Goal: Task Accomplishment & Management: Manage account settings

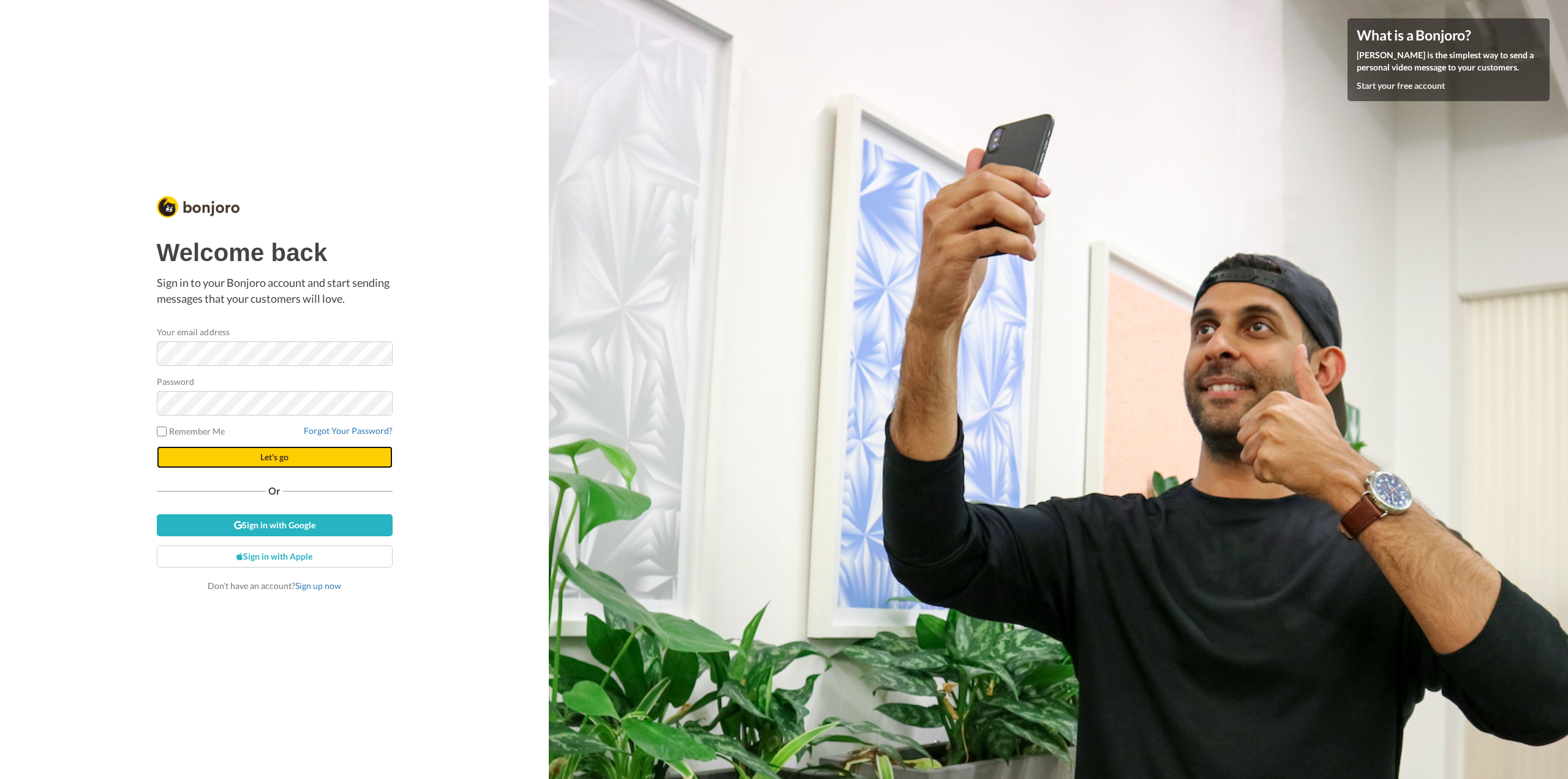
click at [274, 457] on span "Let's go" at bounding box center [274, 456] width 28 height 10
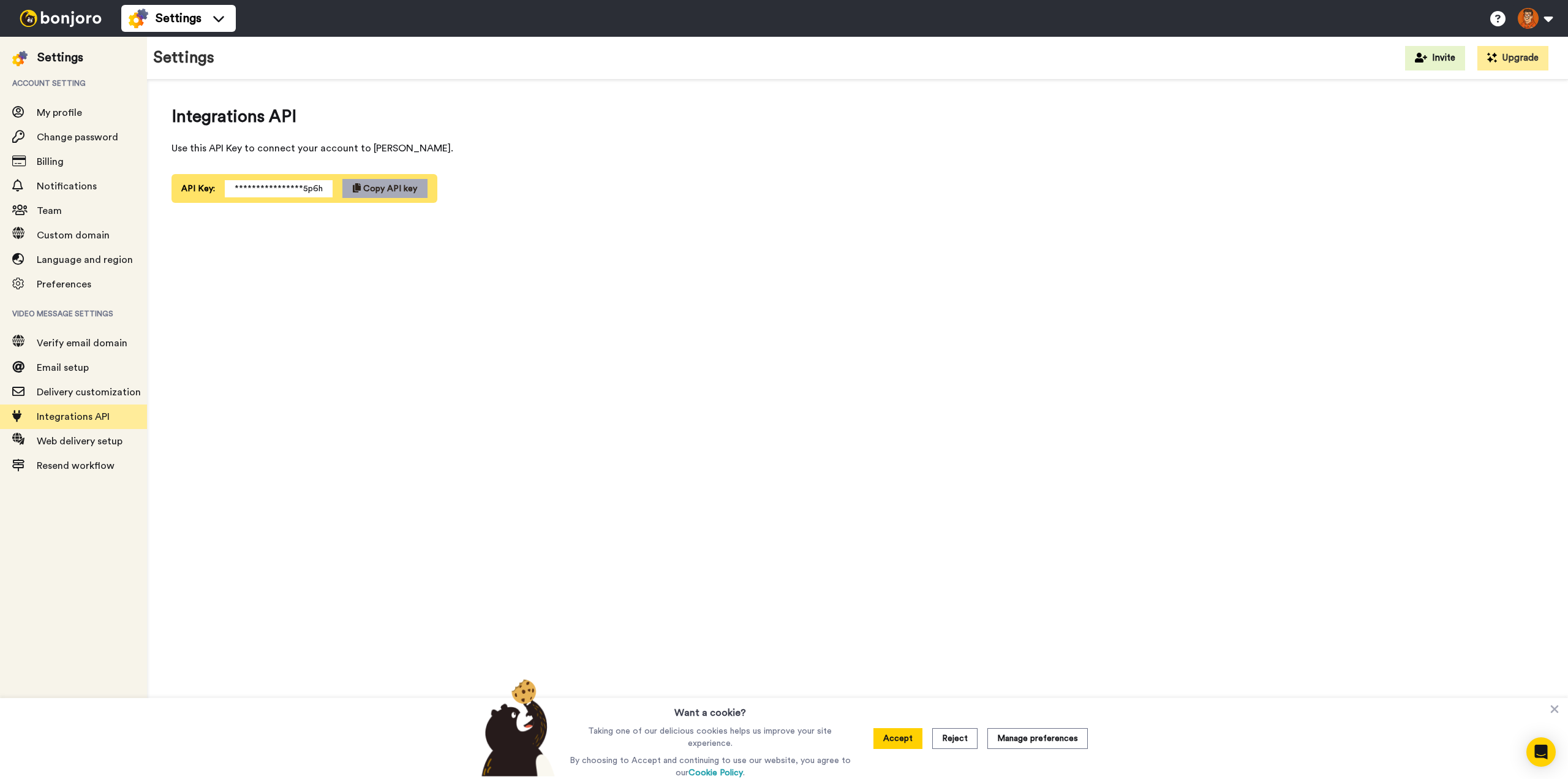
click at [376, 185] on span "Copy API key" at bounding box center [389, 189] width 54 height 9
click at [80, 362] on span "Email setup" at bounding box center [62, 367] width 52 height 10
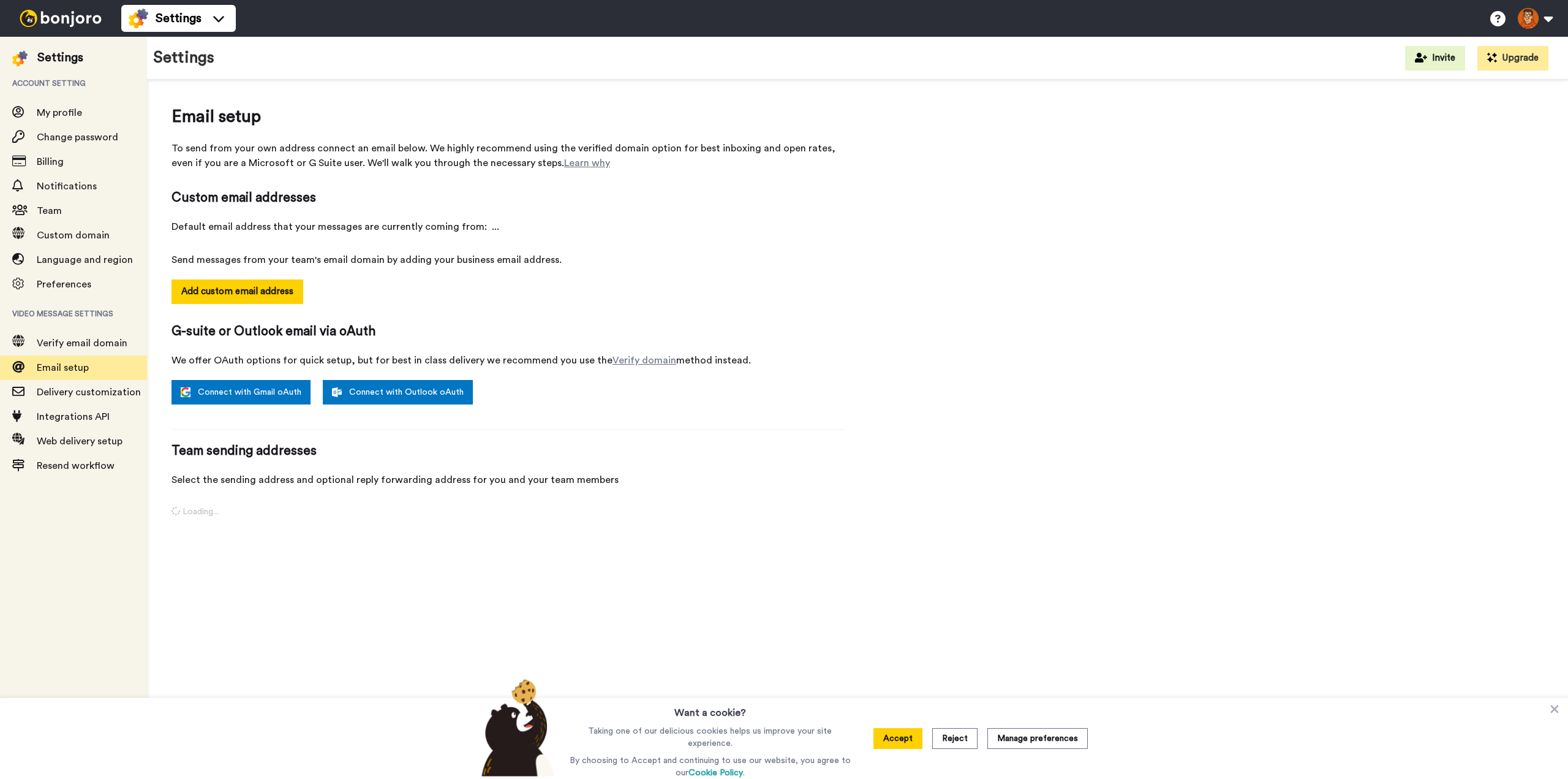
select select "161095"
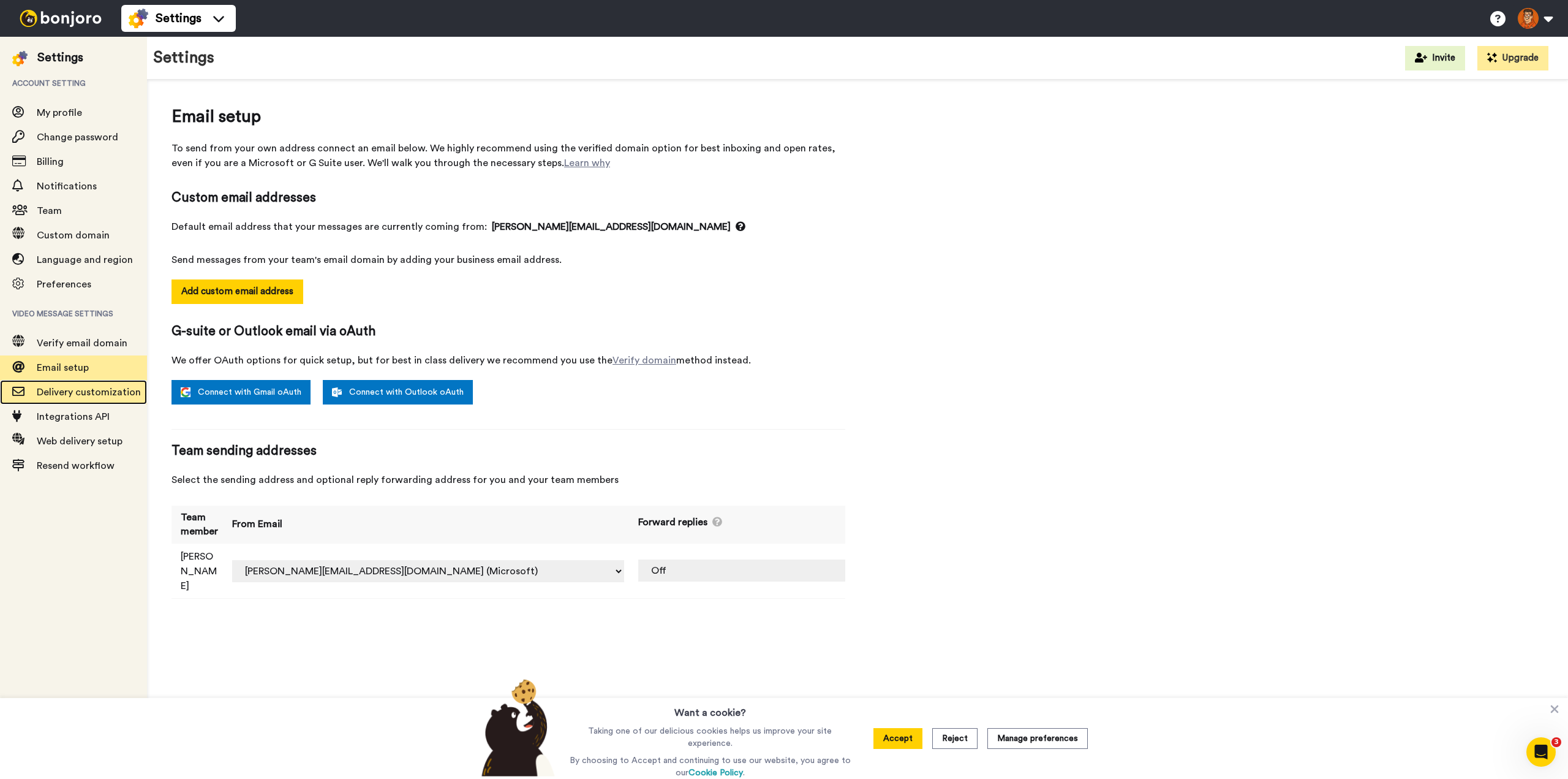
click at [67, 389] on span "Delivery customization" at bounding box center [89, 392] width 104 height 10
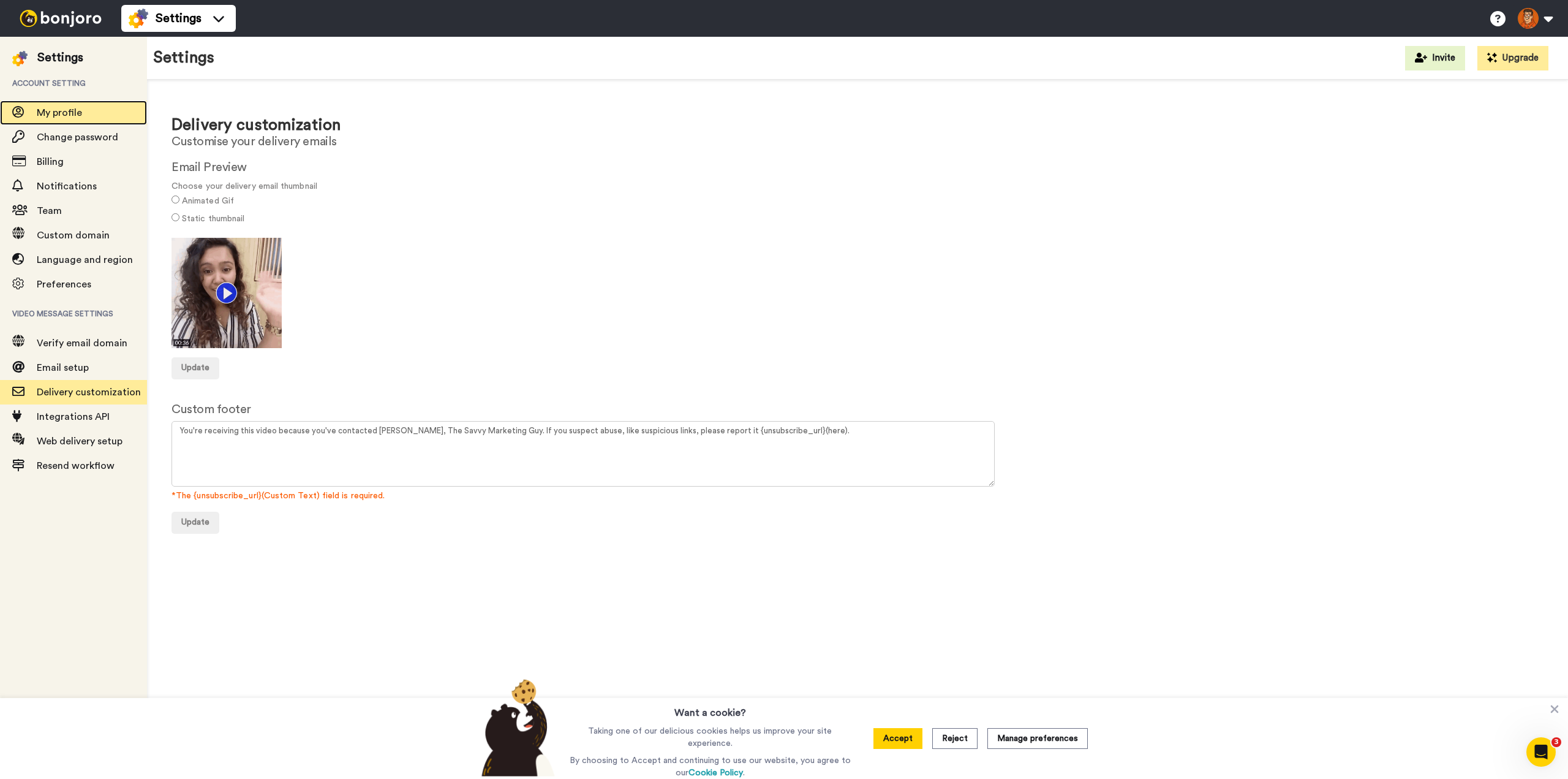
click at [59, 111] on span "My profile" at bounding box center [59, 113] width 46 height 10
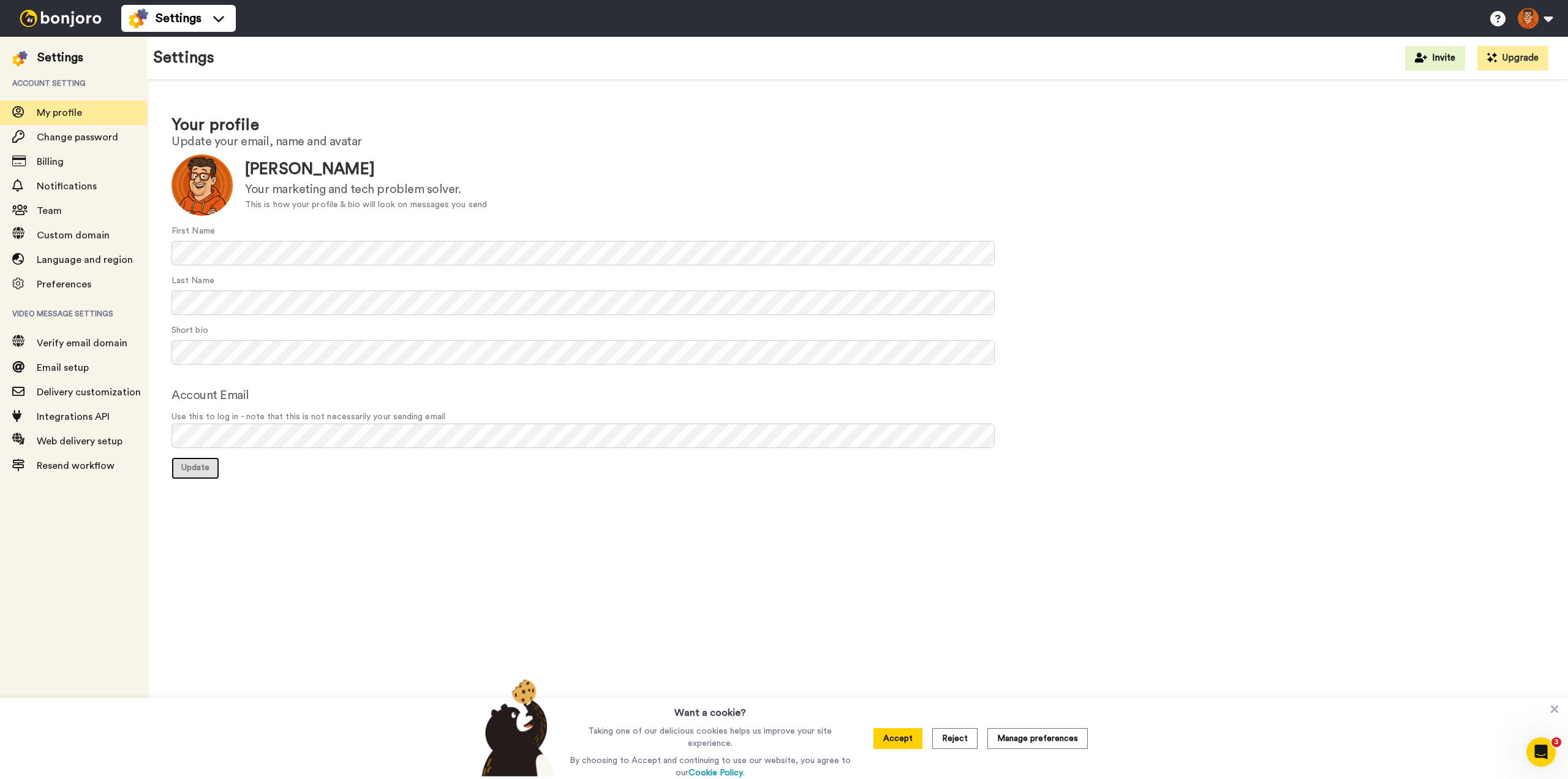
click at [210, 461] on button "Update" at bounding box center [195, 468] width 48 height 22
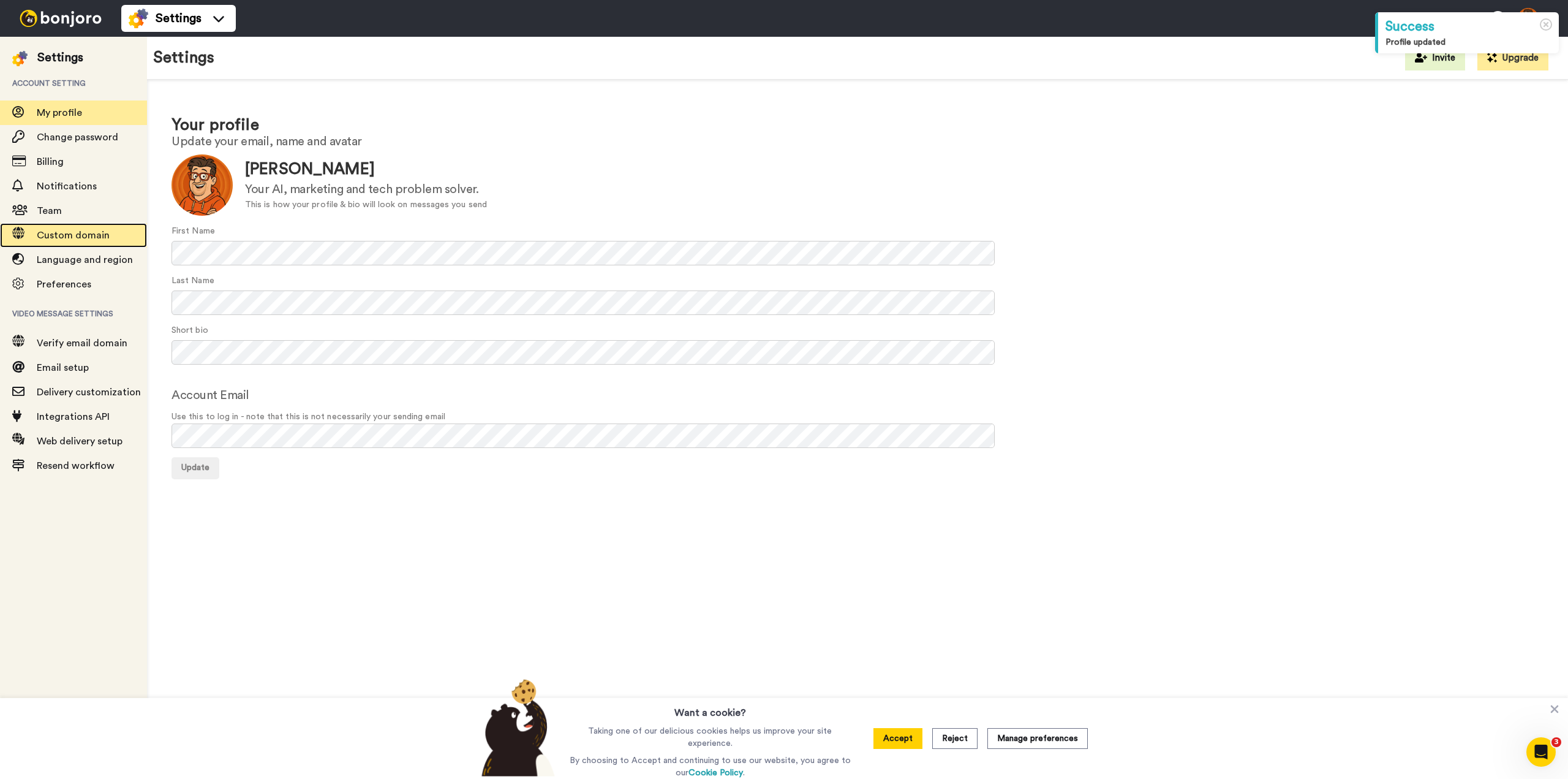
click at [66, 234] on span "Custom domain" at bounding box center [73, 235] width 73 height 10
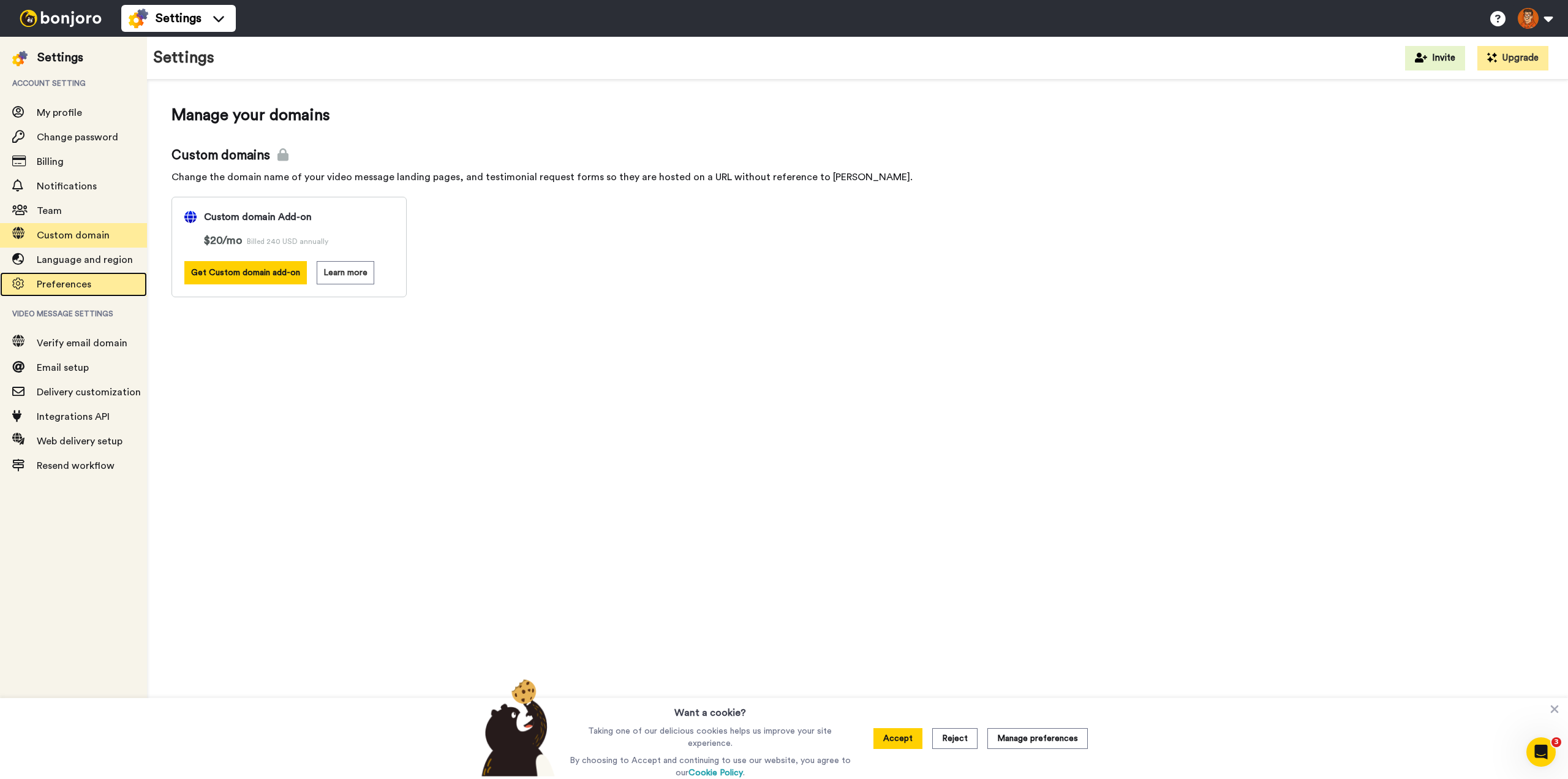
click at [74, 280] on span "Preferences" at bounding box center [64, 284] width 54 height 10
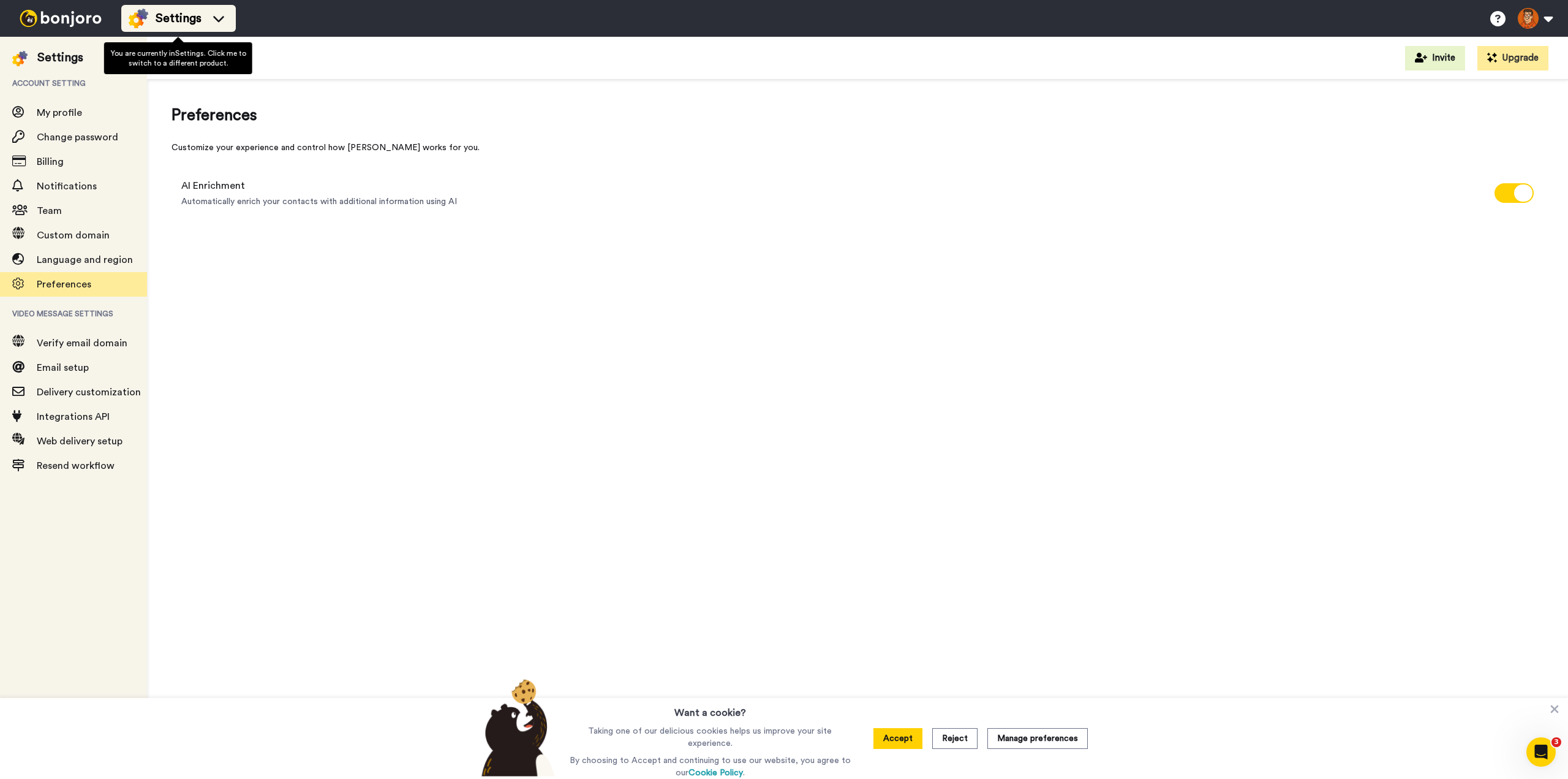
click at [209, 22] on icon at bounding box center [218, 18] width 20 height 12
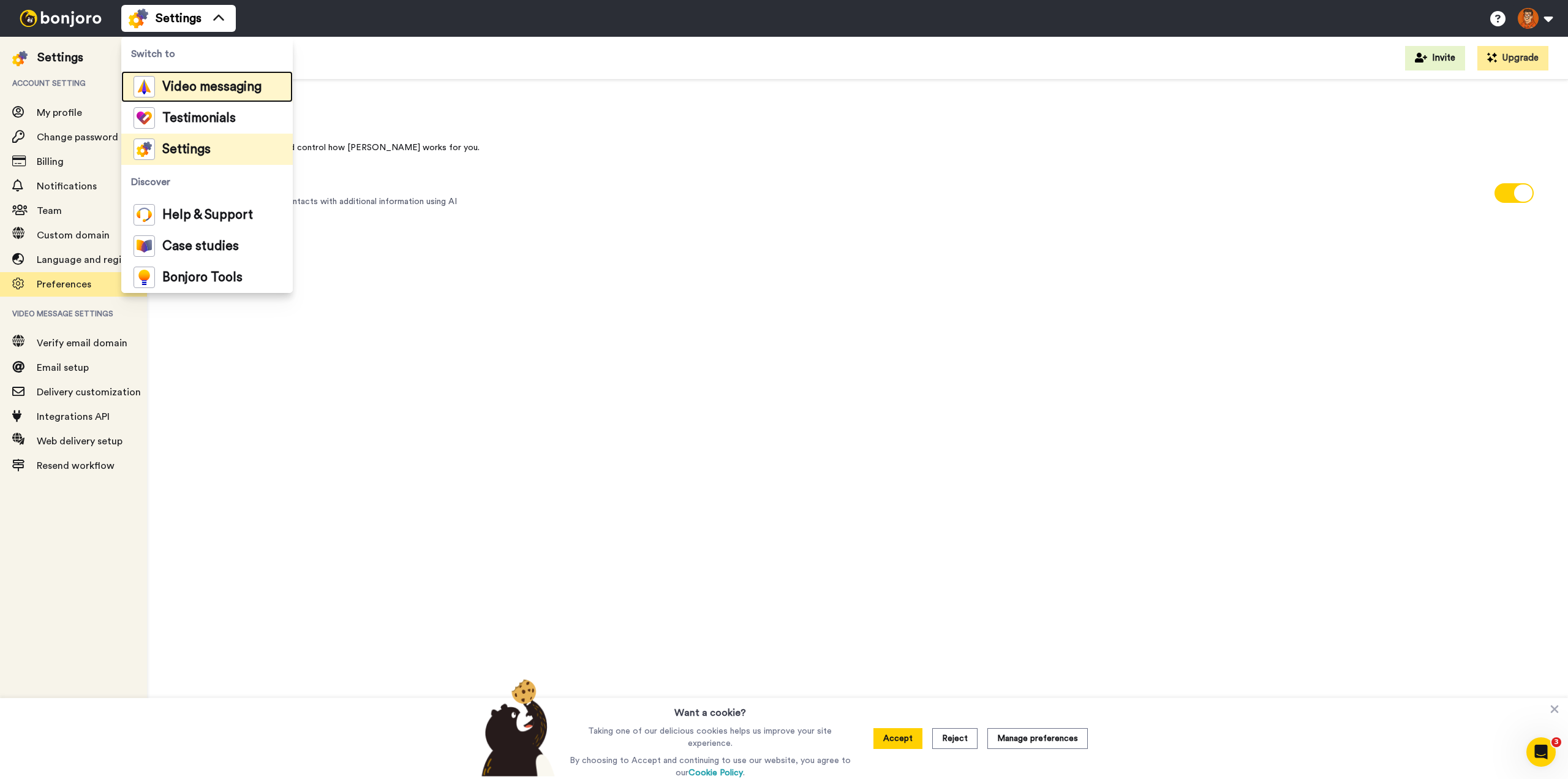
click at [213, 81] on span "Video messaging" at bounding box center [212, 86] width 99 height 12
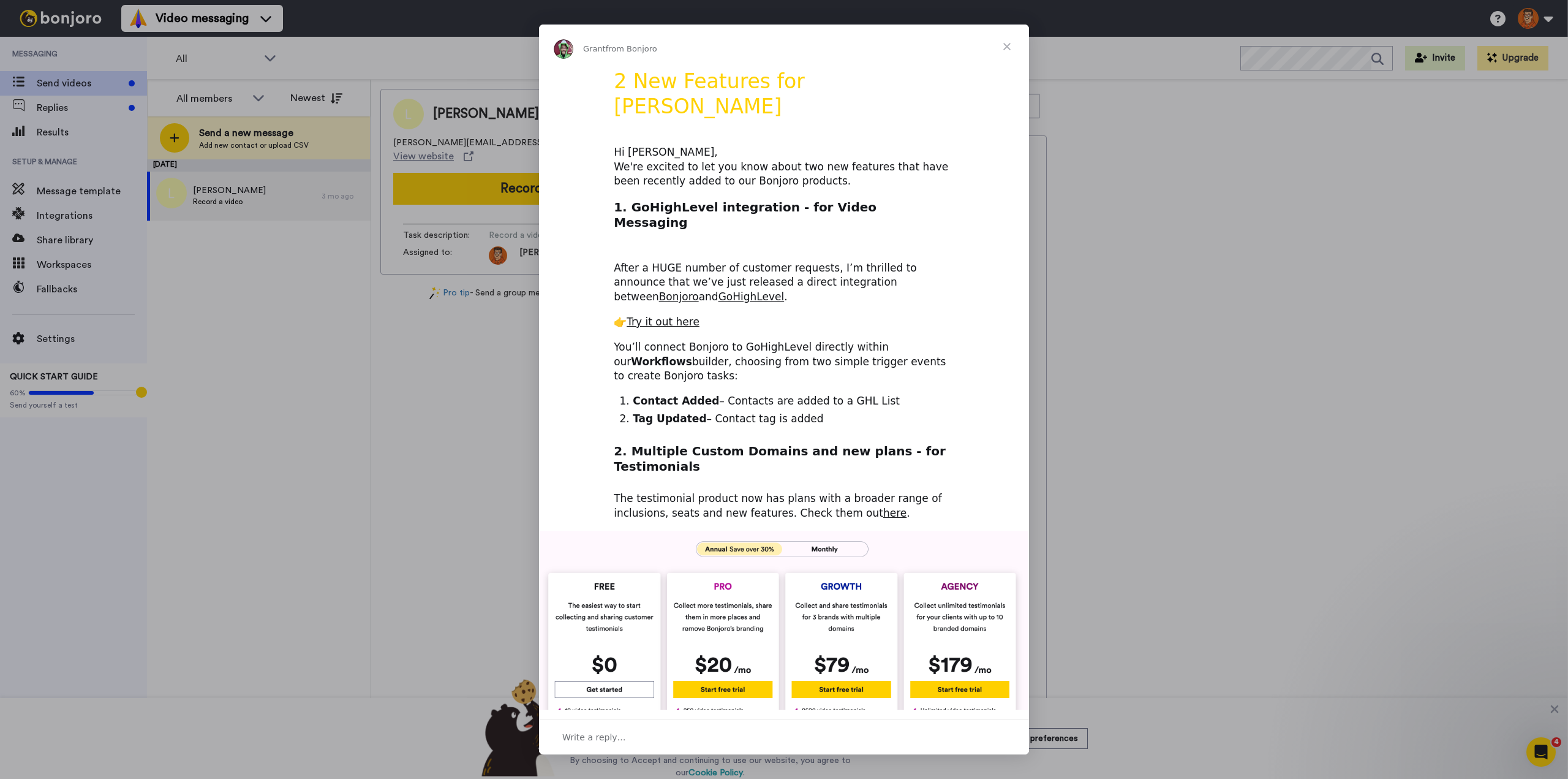
click at [844, 530] on img "Intercom messenger" at bounding box center [784, 657] width 490 height 255
click at [816, 530] on img "Intercom messenger" at bounding box center [784, 657] width 490 height 255
click at [759, 530] on img "Intercom messenger" at bounding box center [784, 657] width 490 height 255
click at [824, 530] on img "Intercom messenger" at bounding box center [784, 657] width 490 height 255
click at [672, 315] on link "Try it out here" at bounding box center [663, 321] width 73 height 12
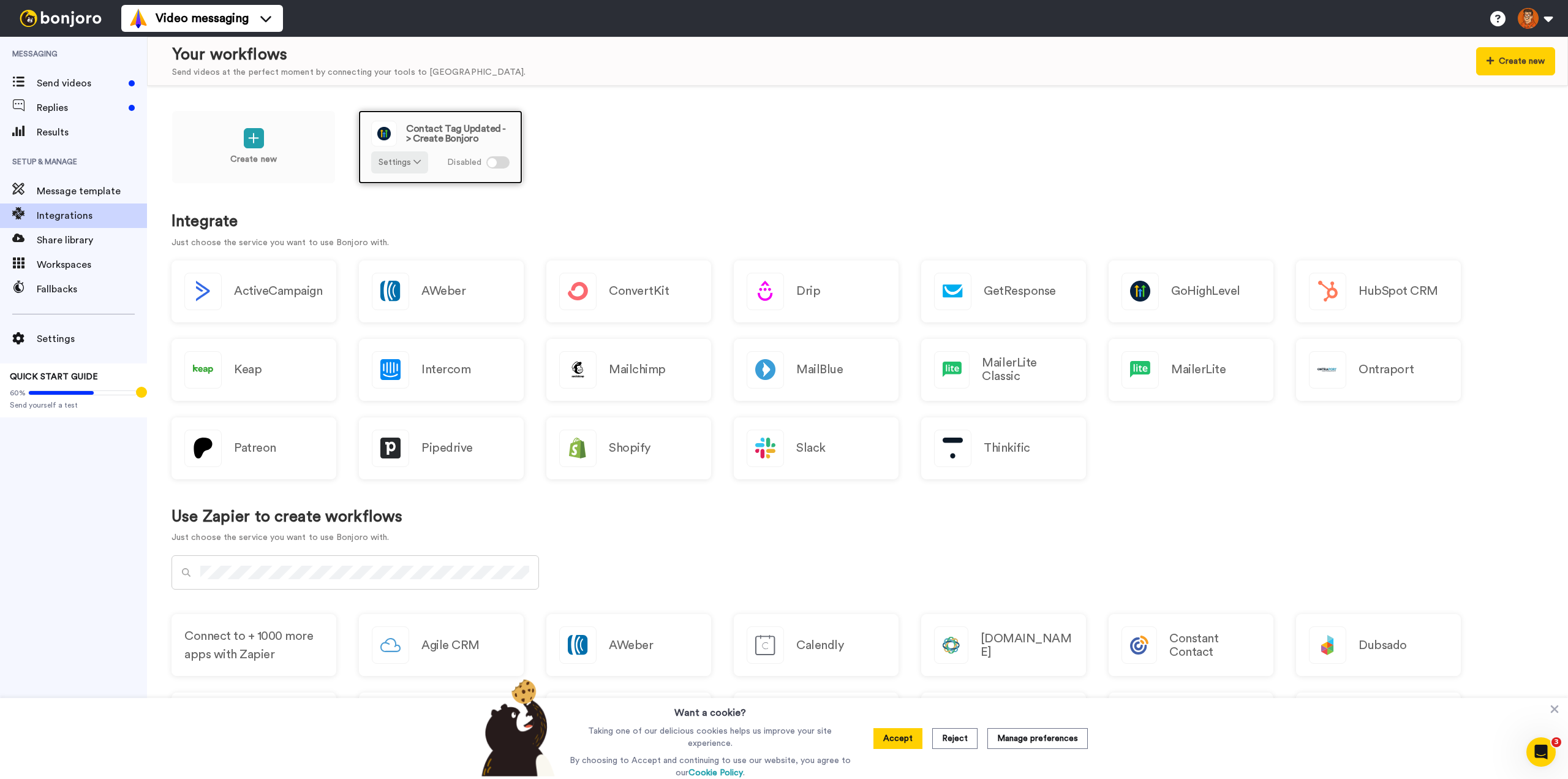
click at [497, 161] on div at bounding box center [497, 162] width 23 height 12
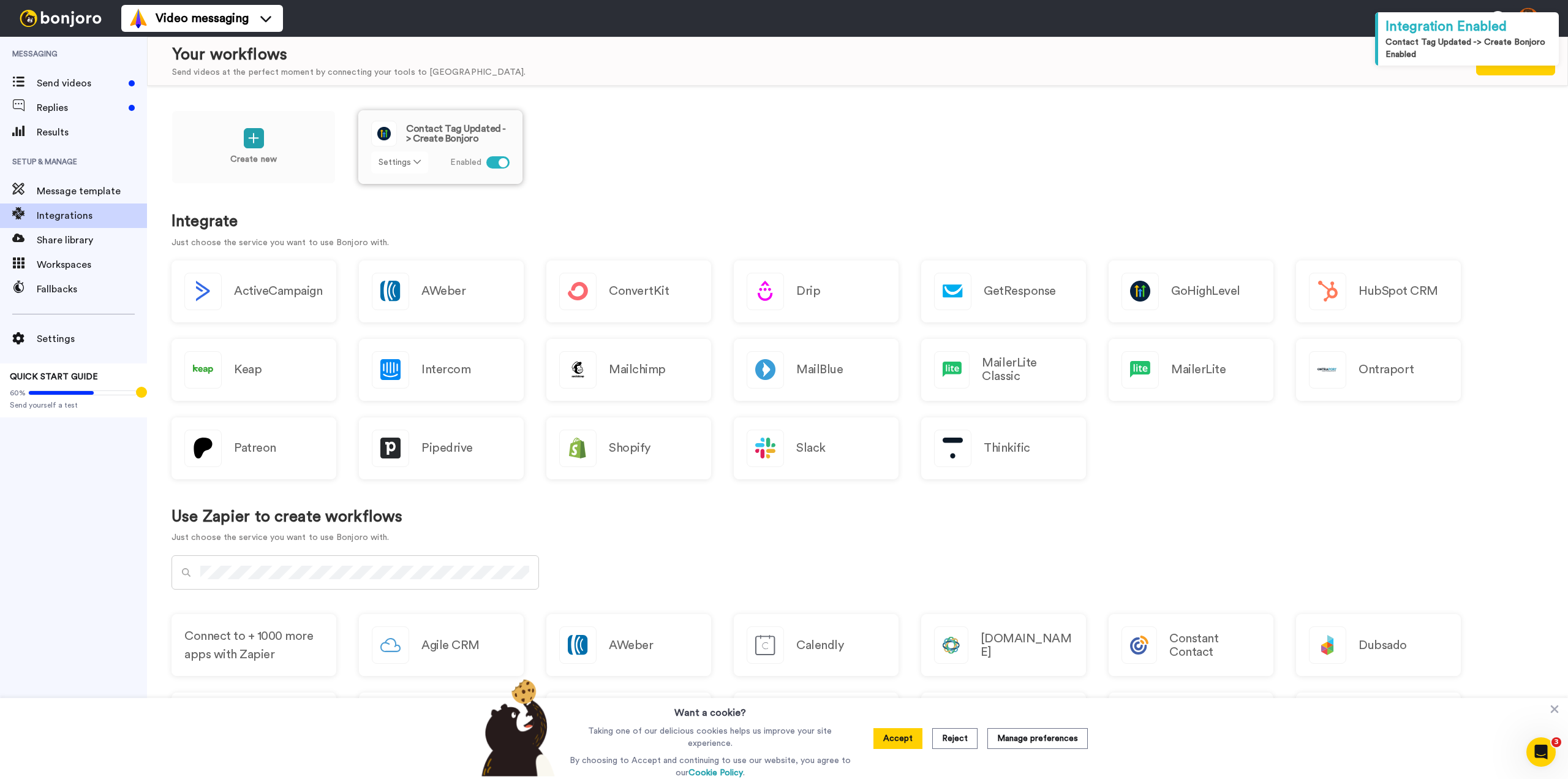
click at [406, 161] on button "Settings" at bounding box center [399, 162] width 57 height 22
click at [405, 182] on link "Edit" at bounding box center [400, 189] width 54 height 22
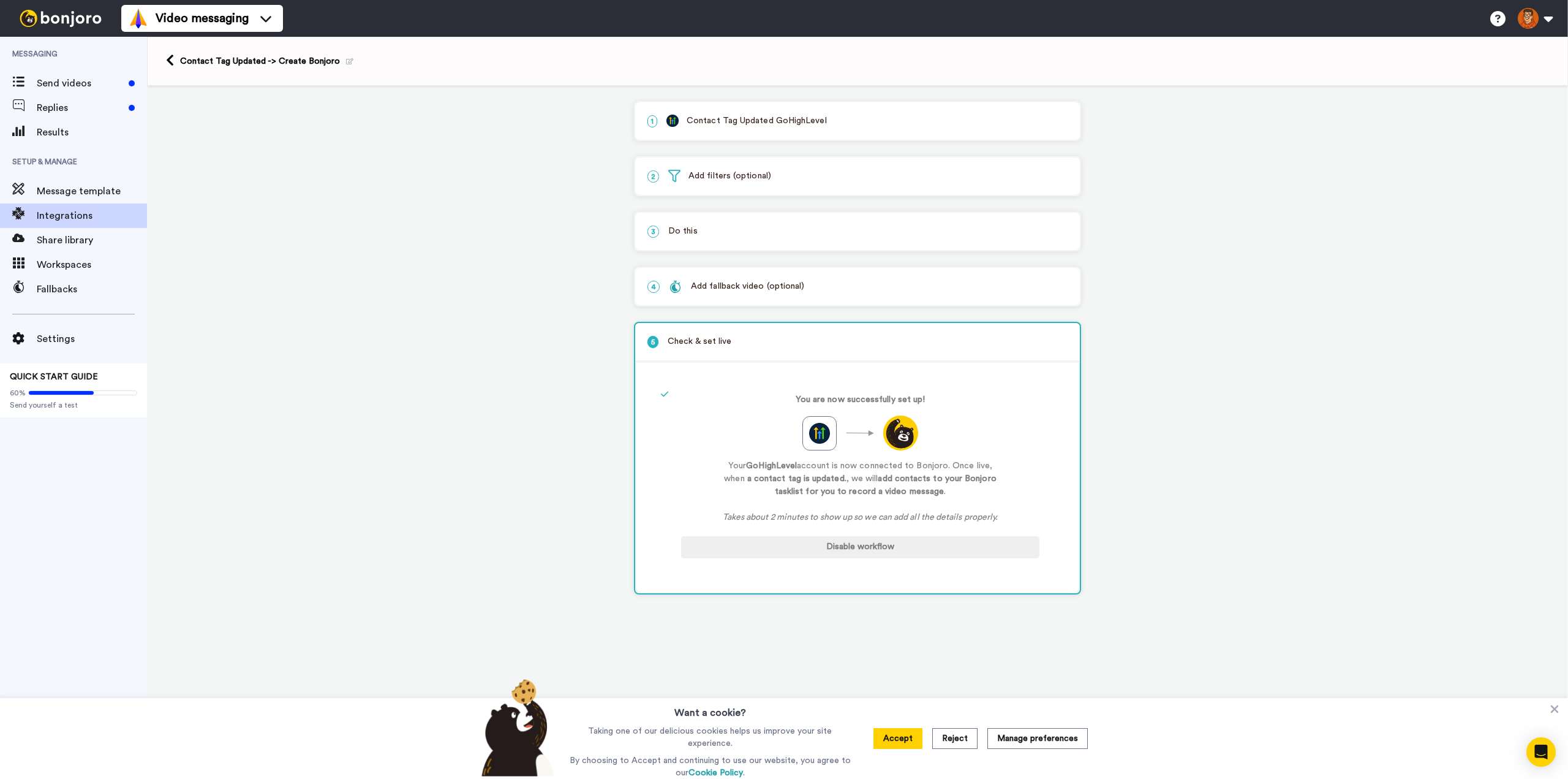
click at [728, 114] on p "1 Contact Tag Updated GoHighLevel" at bounding box center [857, 121] width 420 height 13
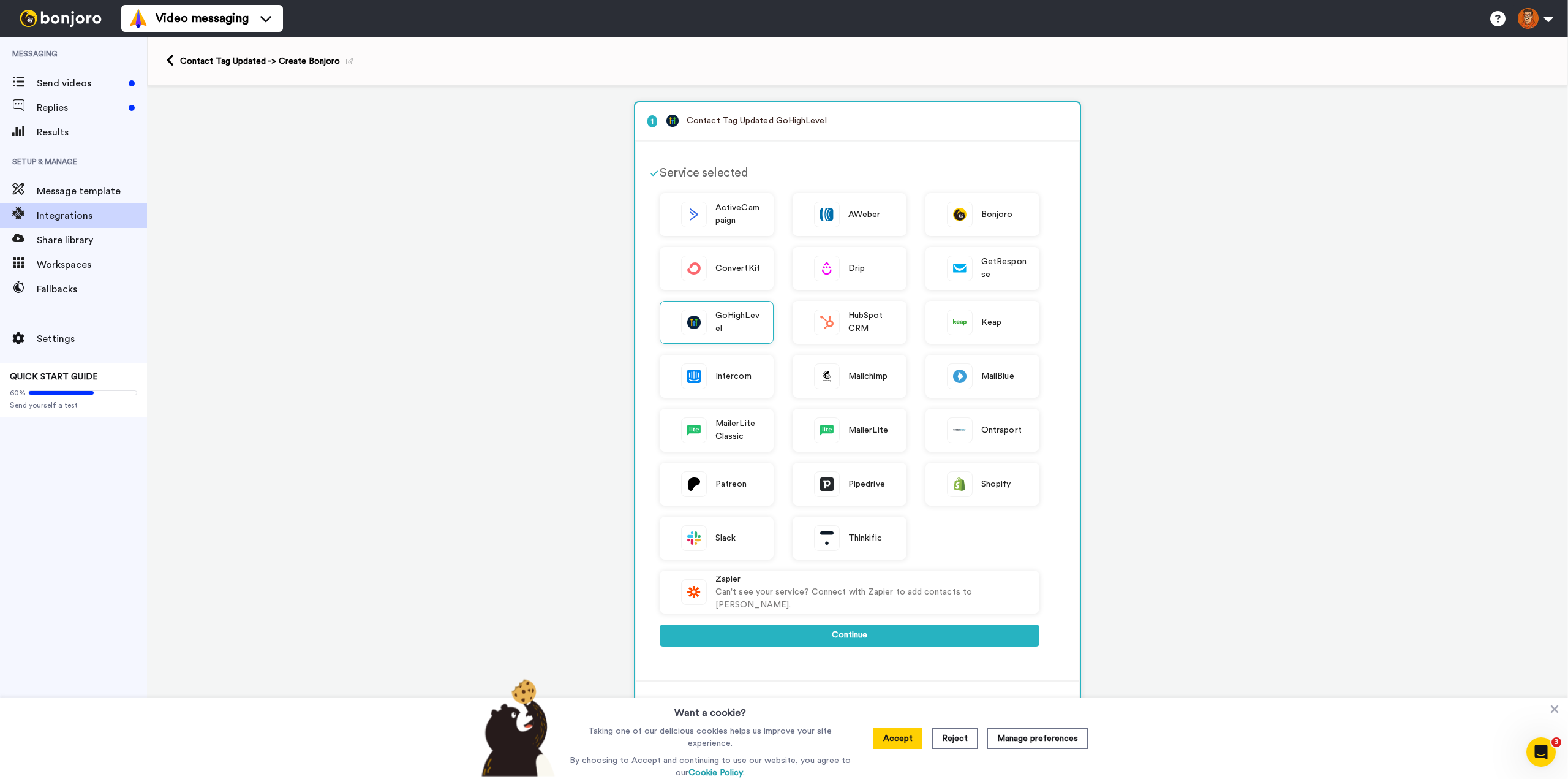
click at [728, 114] on p "1 Contact Tag Updated GoHighLevel" at bounding box center [857, 121] width 420 height 13
click at [719, 122] on p "1 Contact Tag Updated GoHighLevel" at bounding box center [857, 121] width 420 height 13
click at [851, 627] on button "Continue" at bounding box center [849, 635] width 380 height 22
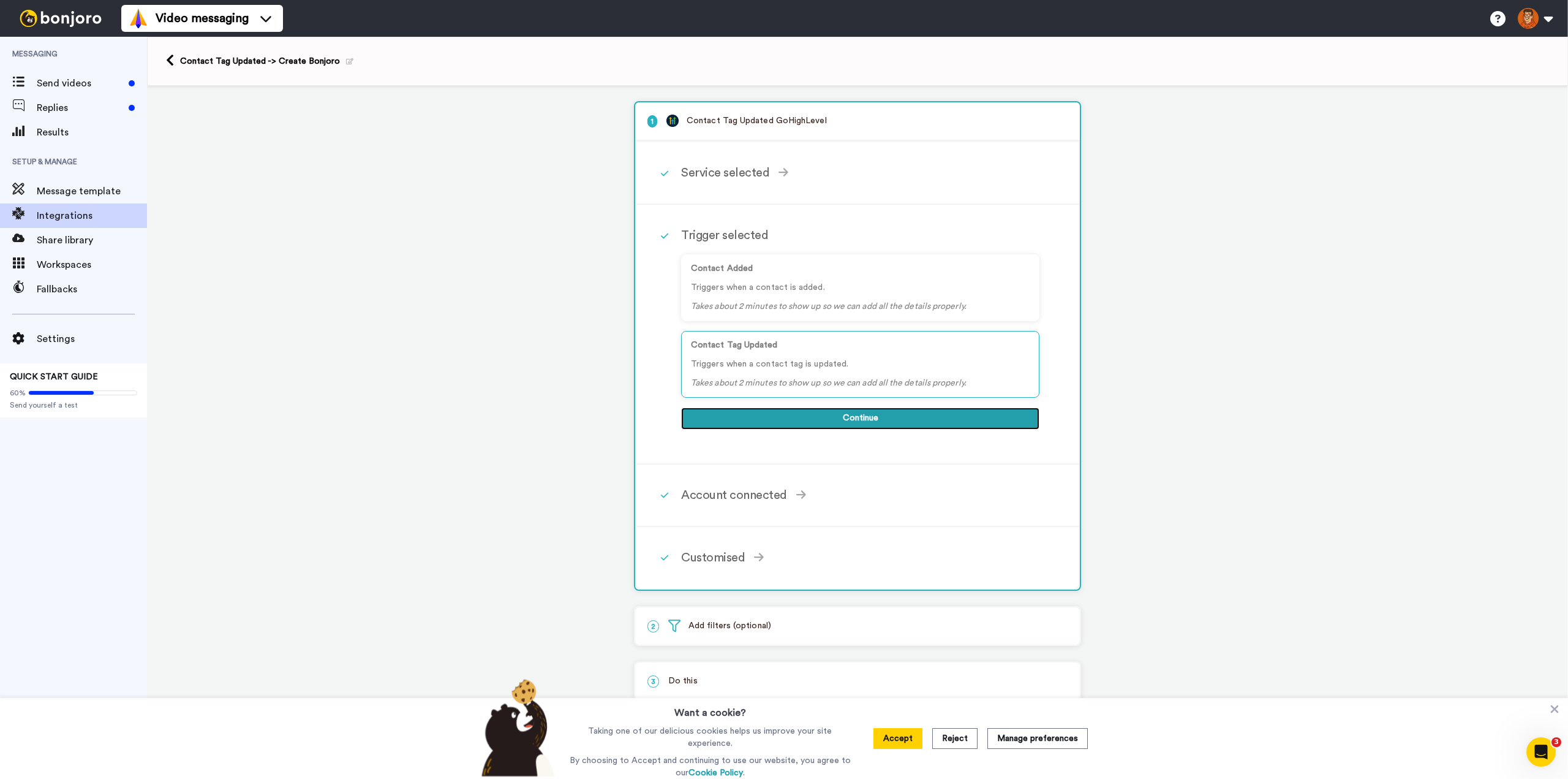
click at [842, 416] on button "Continue" at bounding box center [860, 418] width 358 height 22
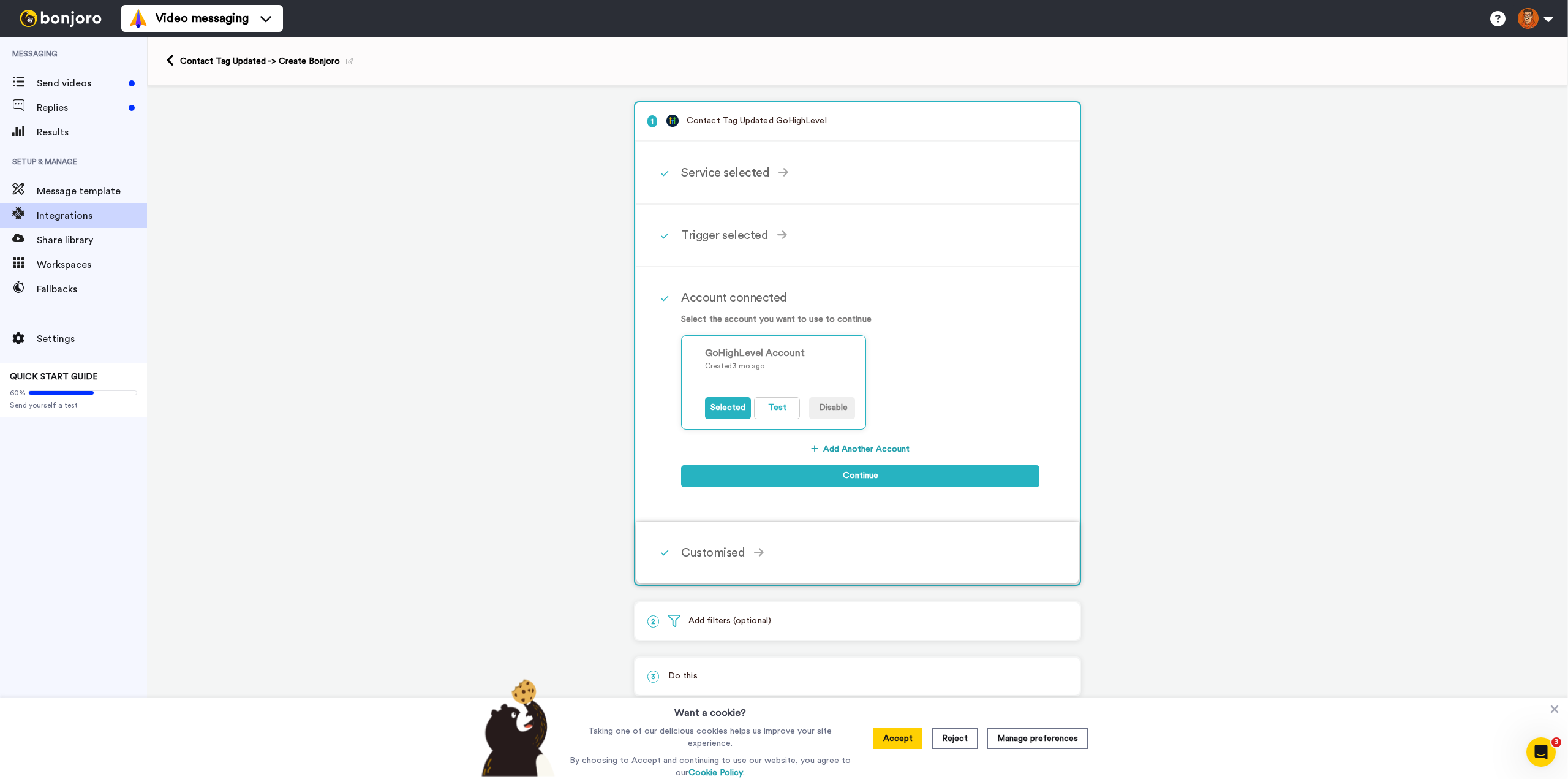
click at [739, 551] on div "Customised" at bounding box center [860, 552] width 358 height 18
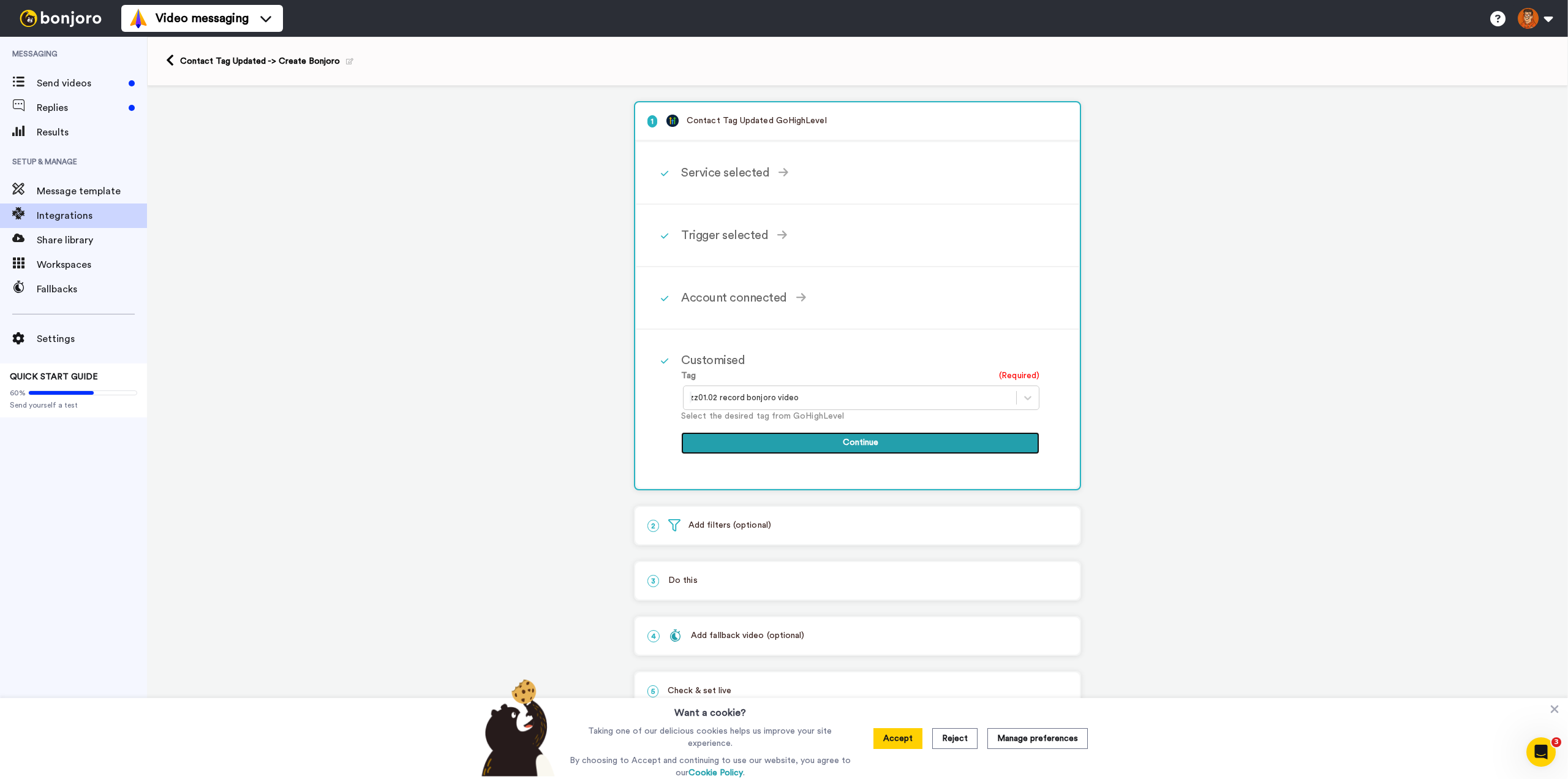
click at [744, 444] on button "Continue" at bounding box center [860, 443] width 358 height 22
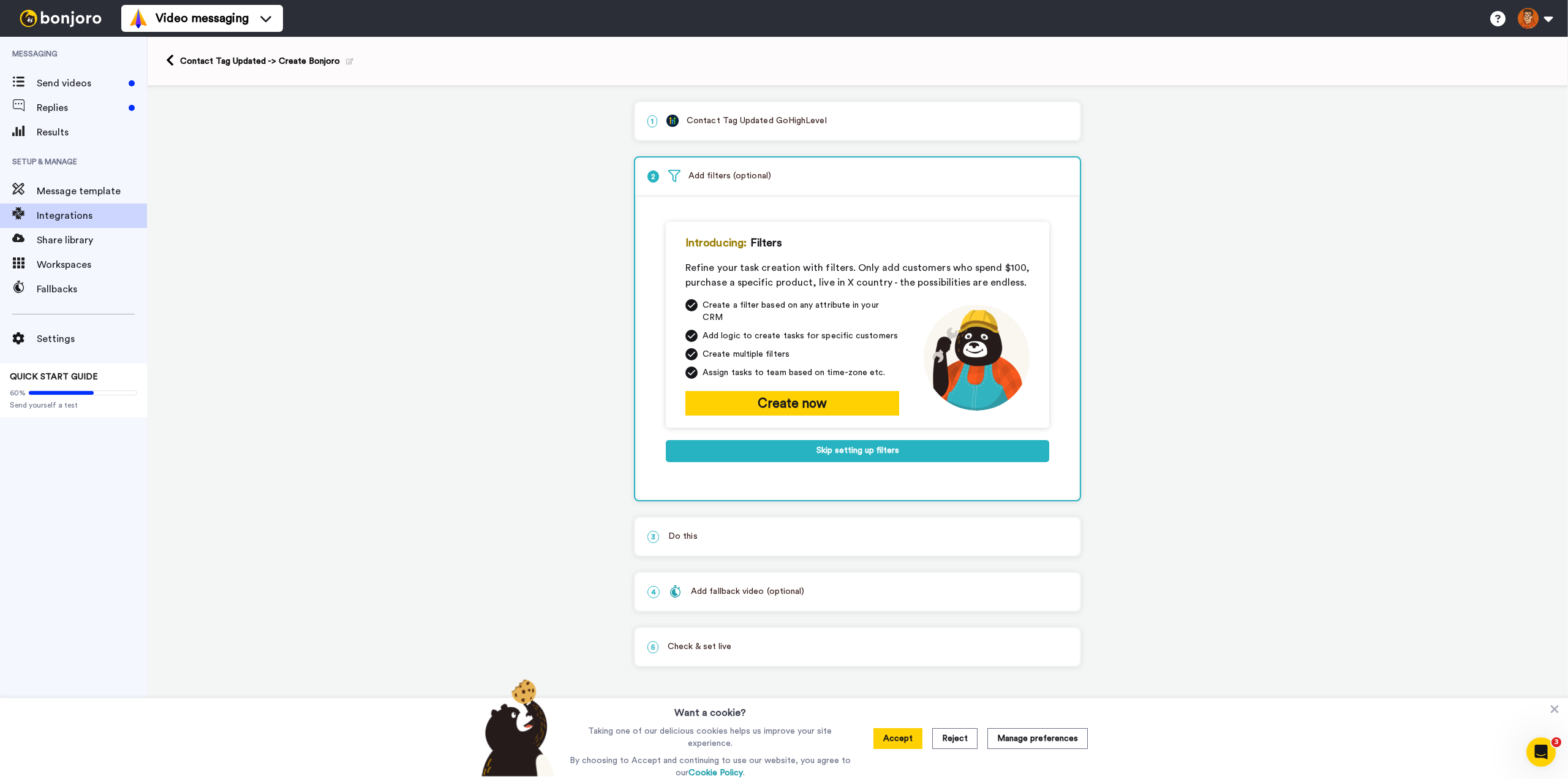
click at [693, 530] on p "3 Do this" at bounding box center [857, 537] width 420 height 13
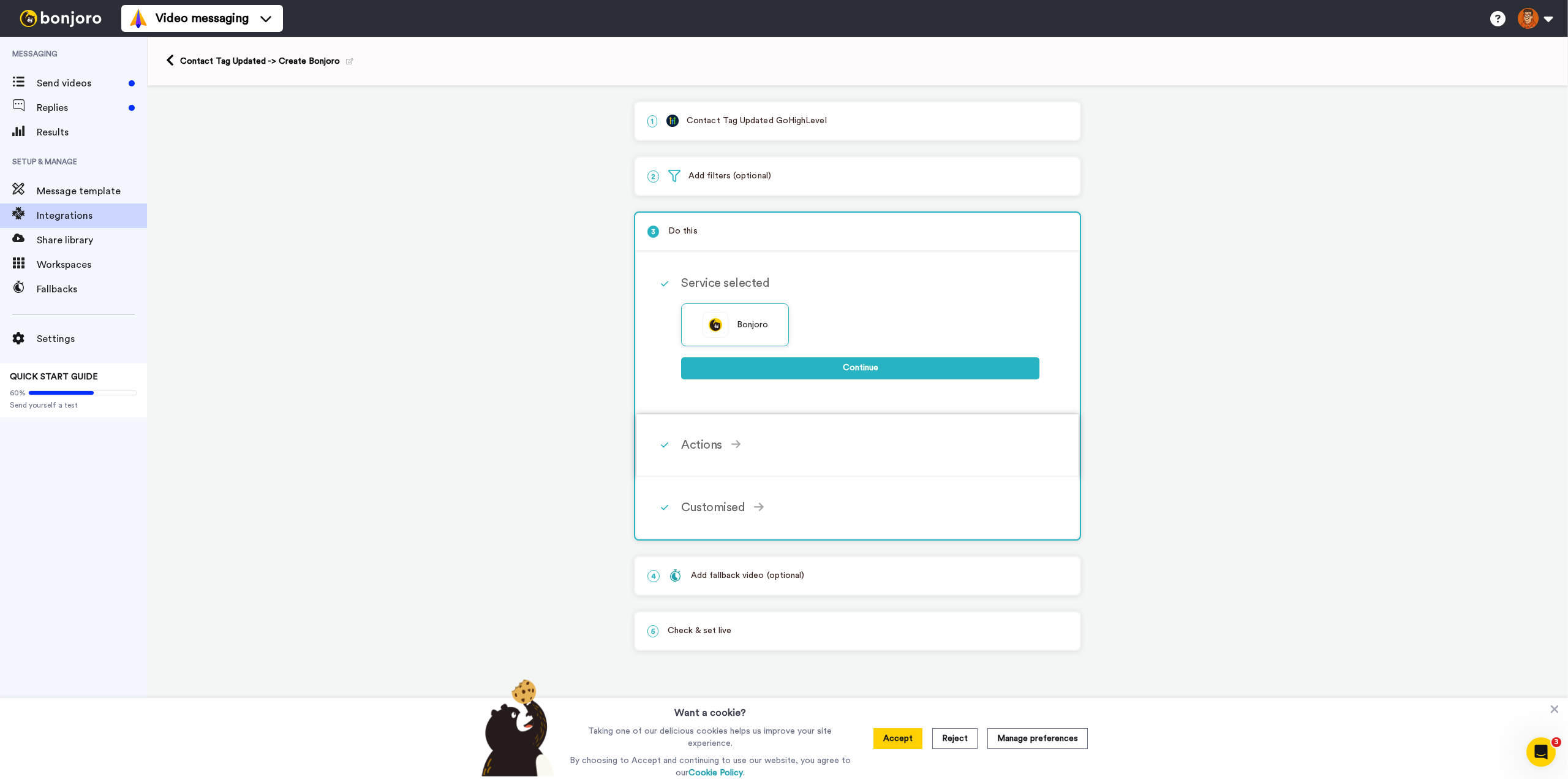
click at [701, 449] on div "Actions" at bounding box center [860, 445] width 358 height 18
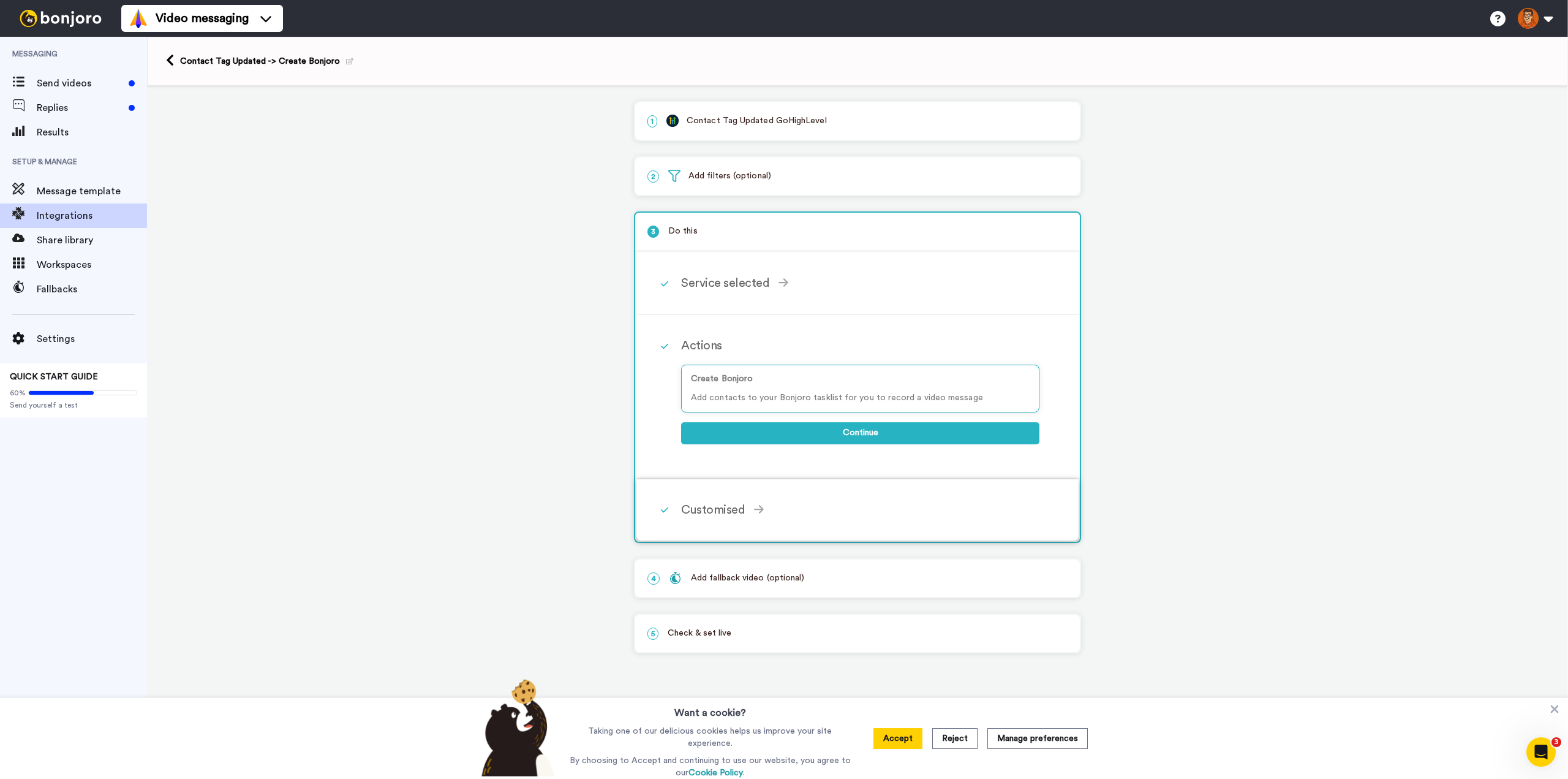
click at [716, 508] on div "Customised" at bounding box center [860, 509] width 358 height 18
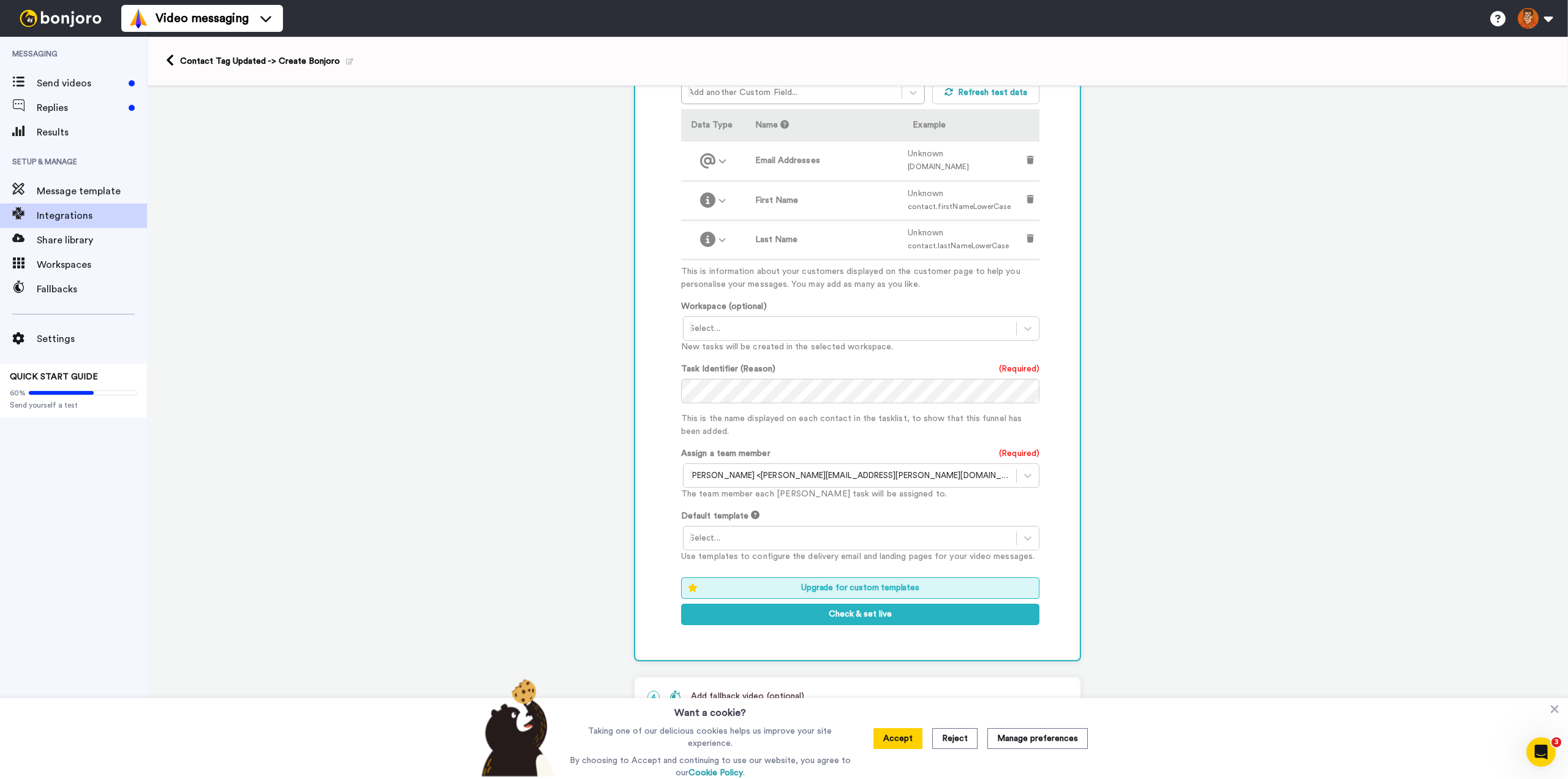
scroll to position [394, 0]
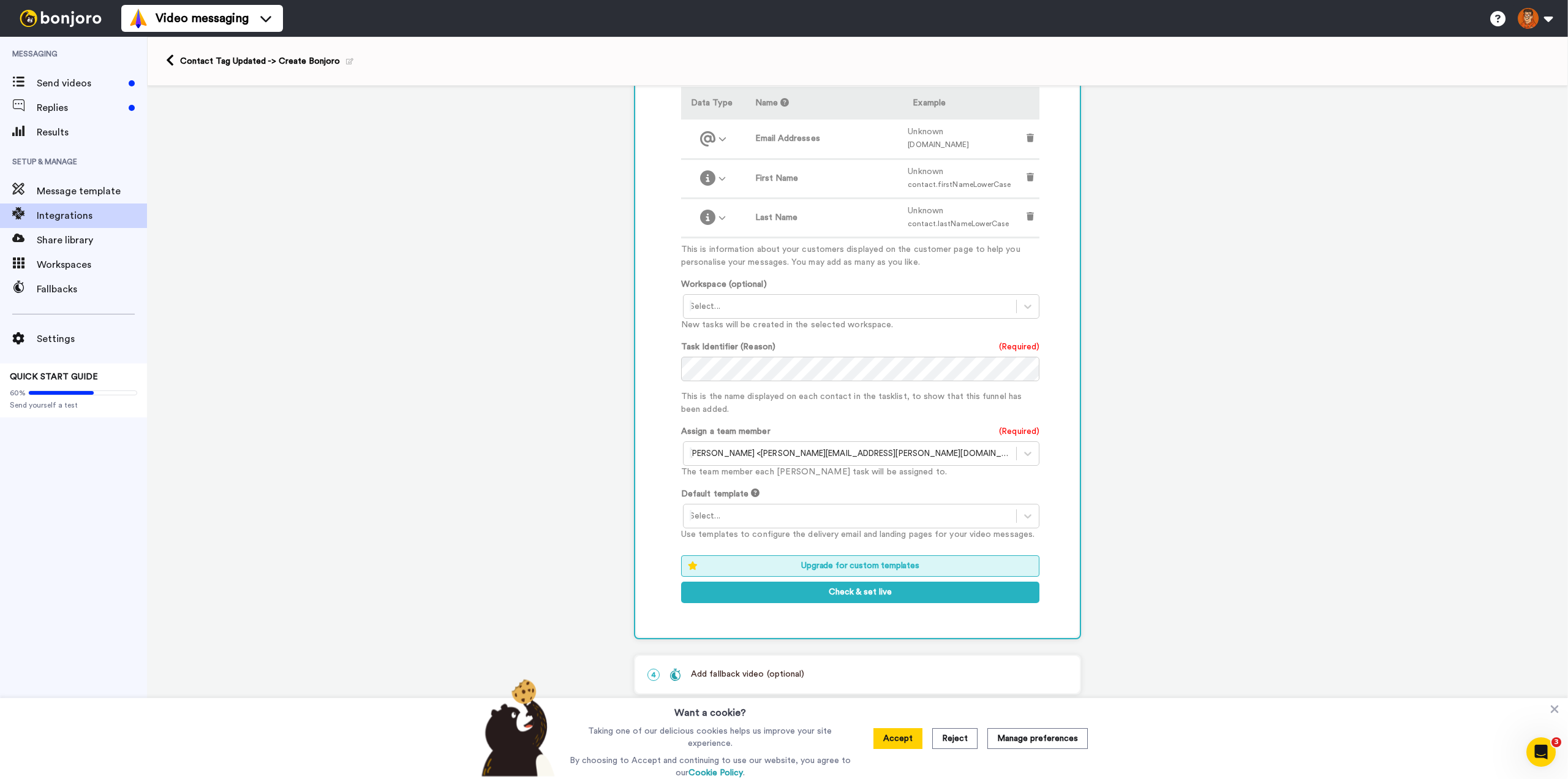
click at [742, 673] on div "Add fallback video (optional)" at bounding box center [736, 674] width 135 height 13
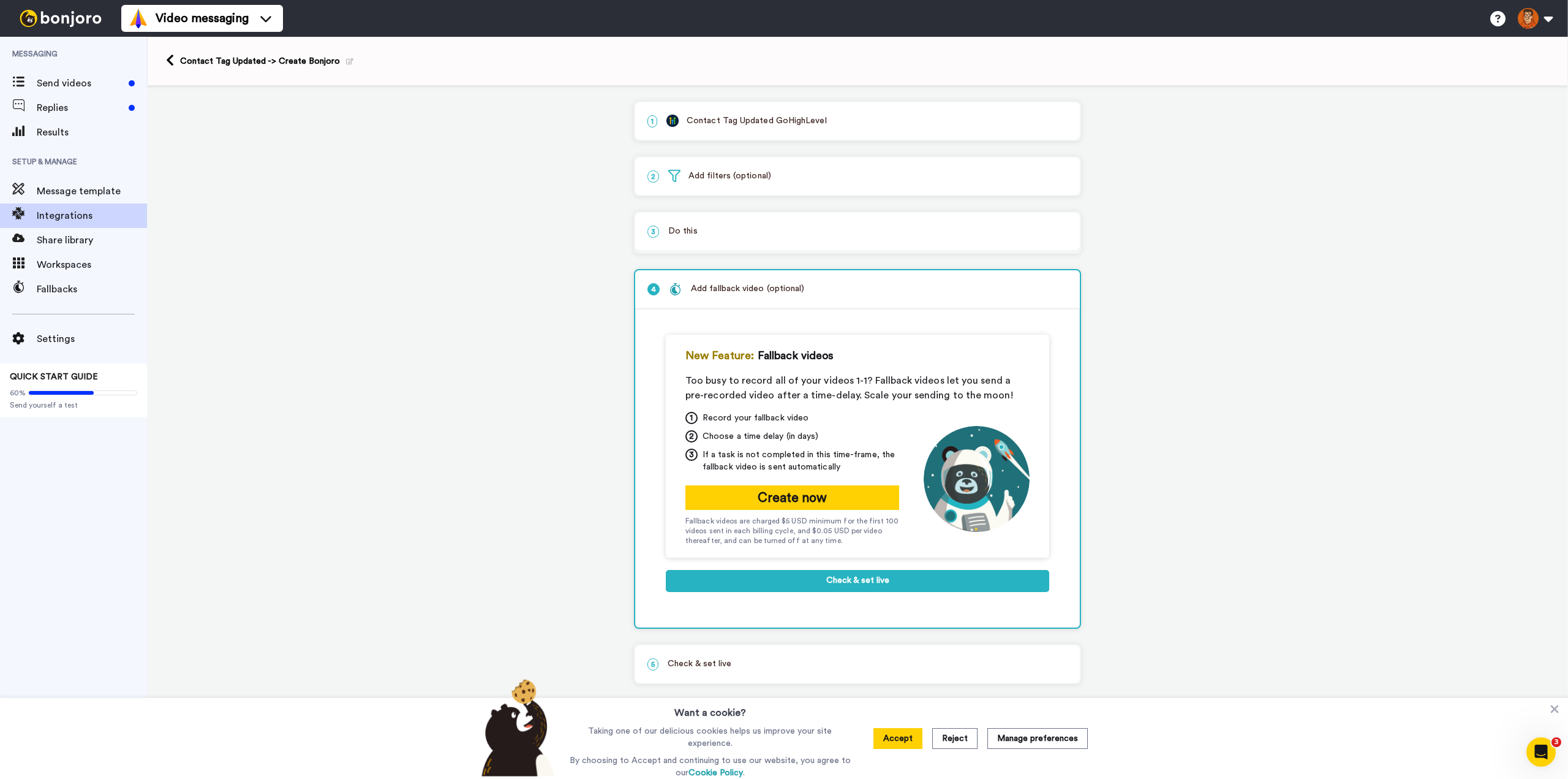
scroll to position [0, 0]
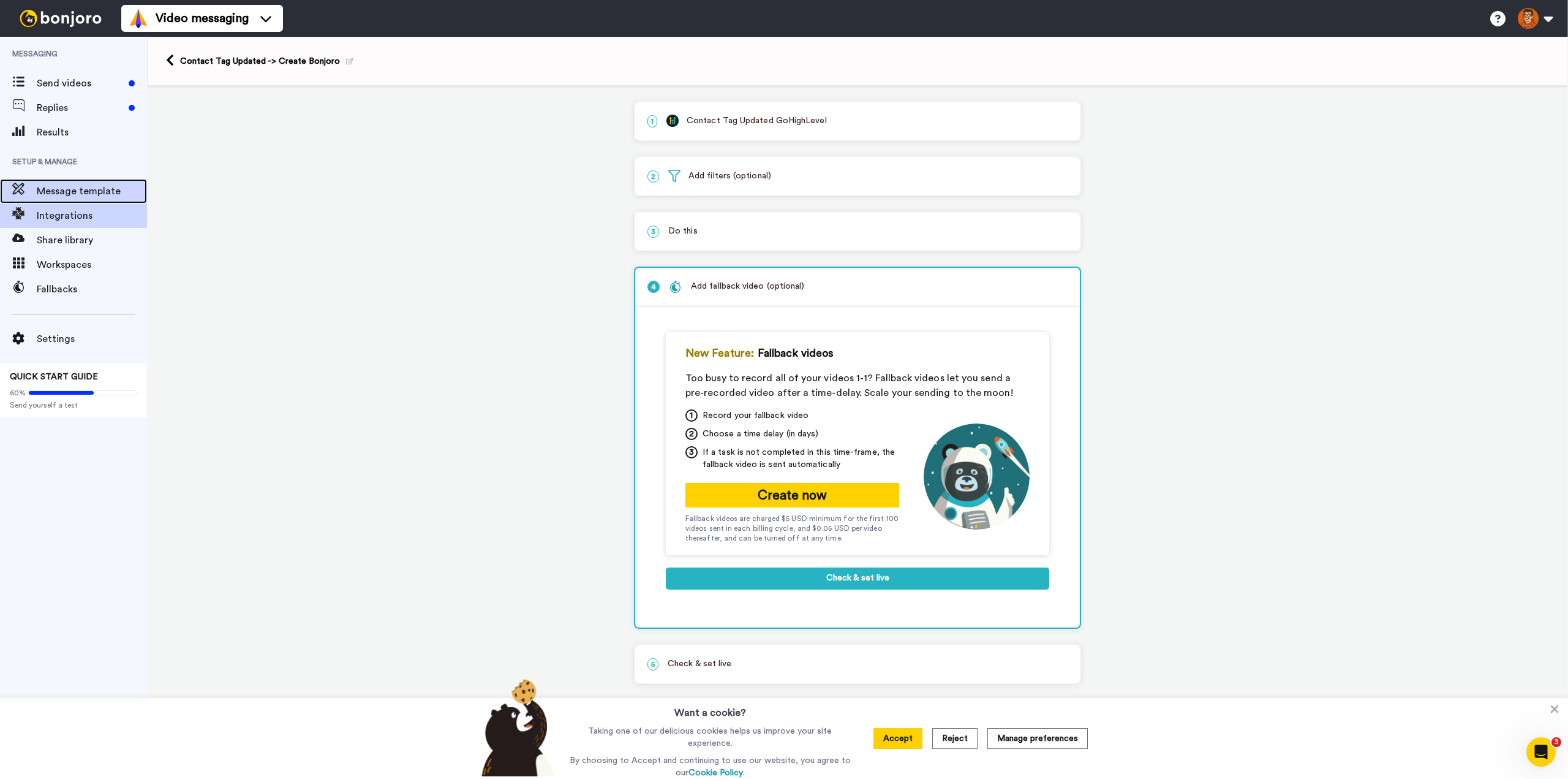
click at [85, 187] on span "Message template" at bounding box center [92, 191] width 110 height 14
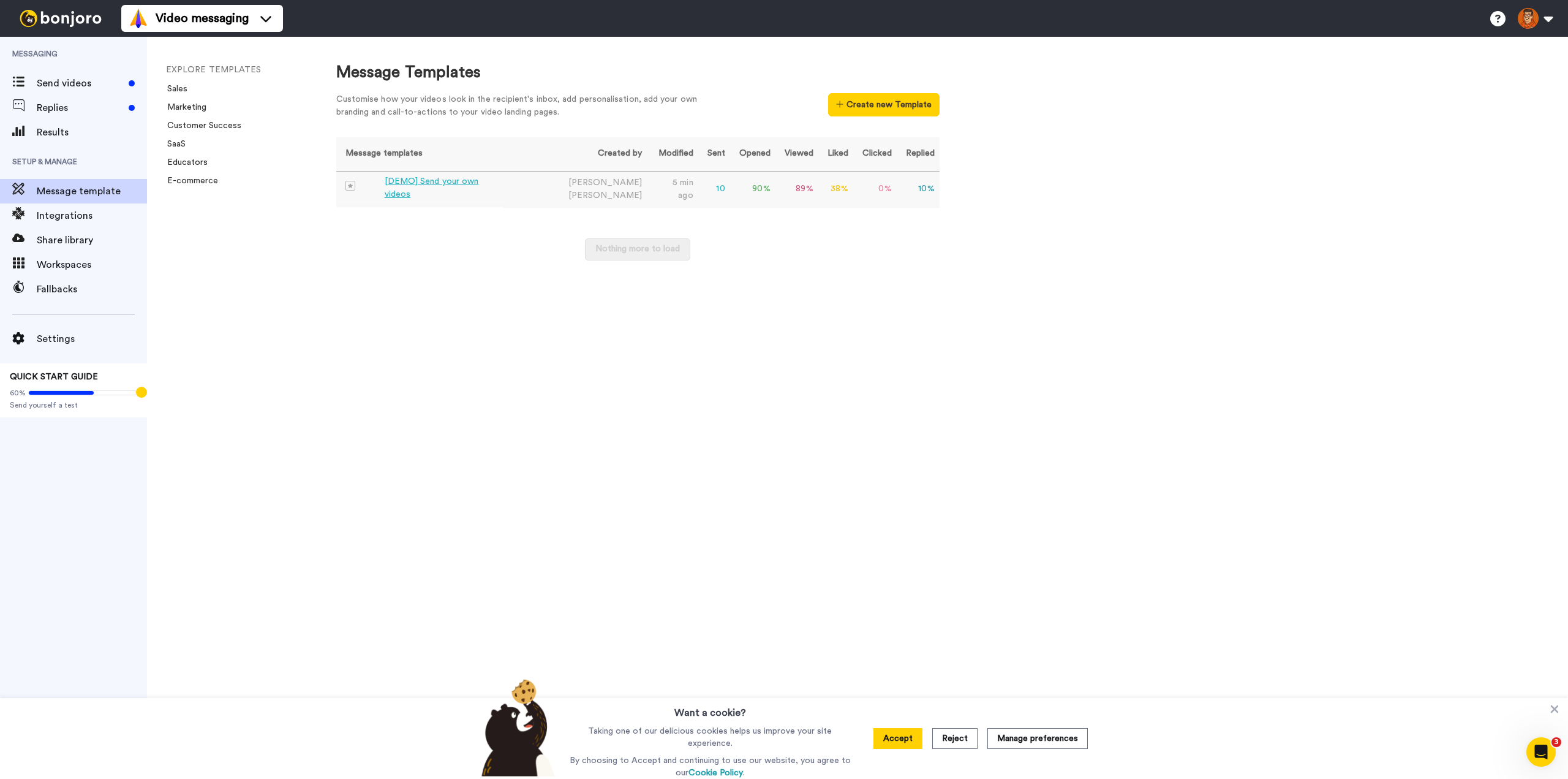
click at [471, 183] on div "[DEMO] Send your own videos" at bounding box center [441, 188] width 114 height 26
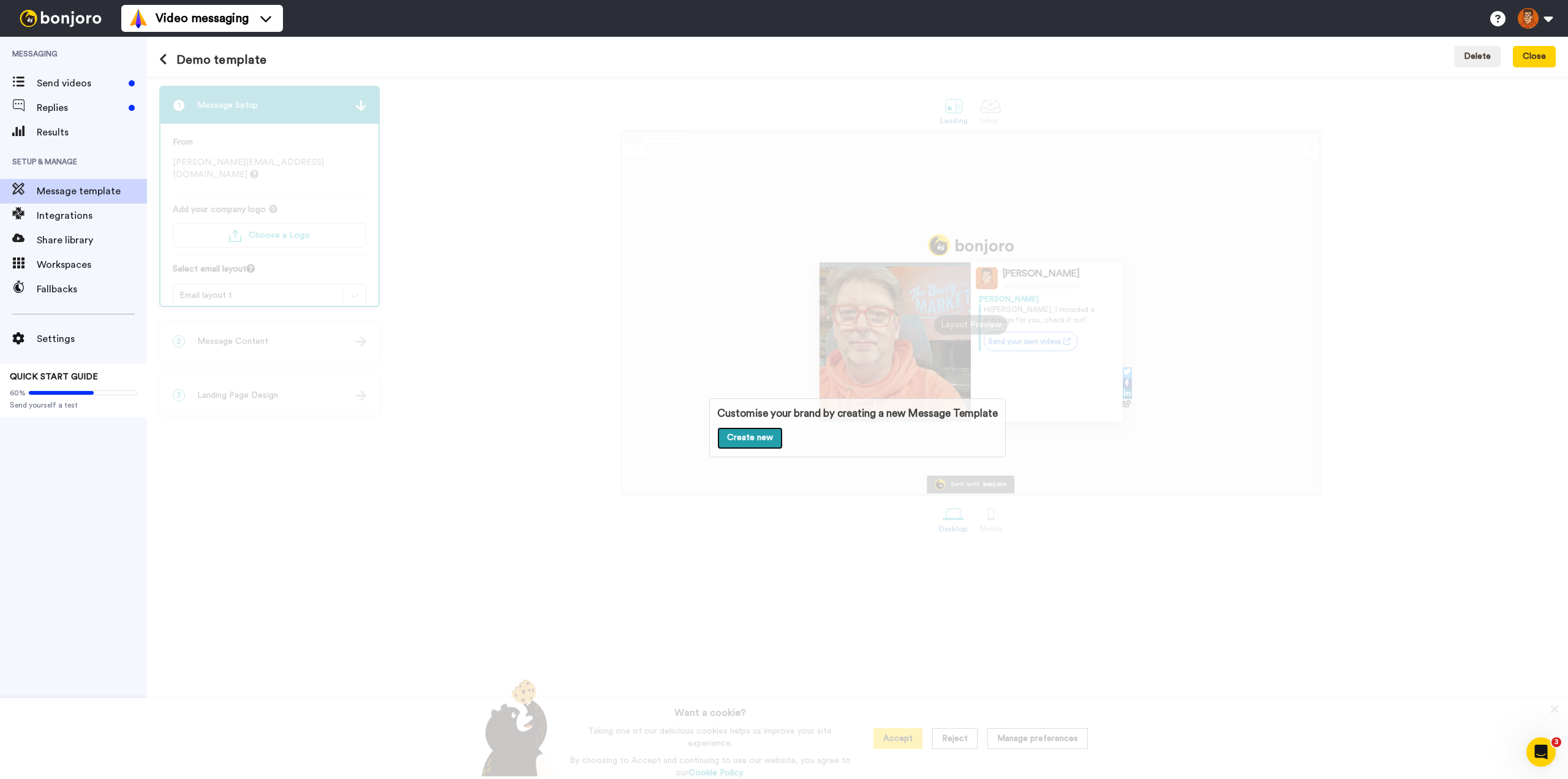
click at [748, 434] on link "Create new" at bounding box center [750, 438] width 66 height 22
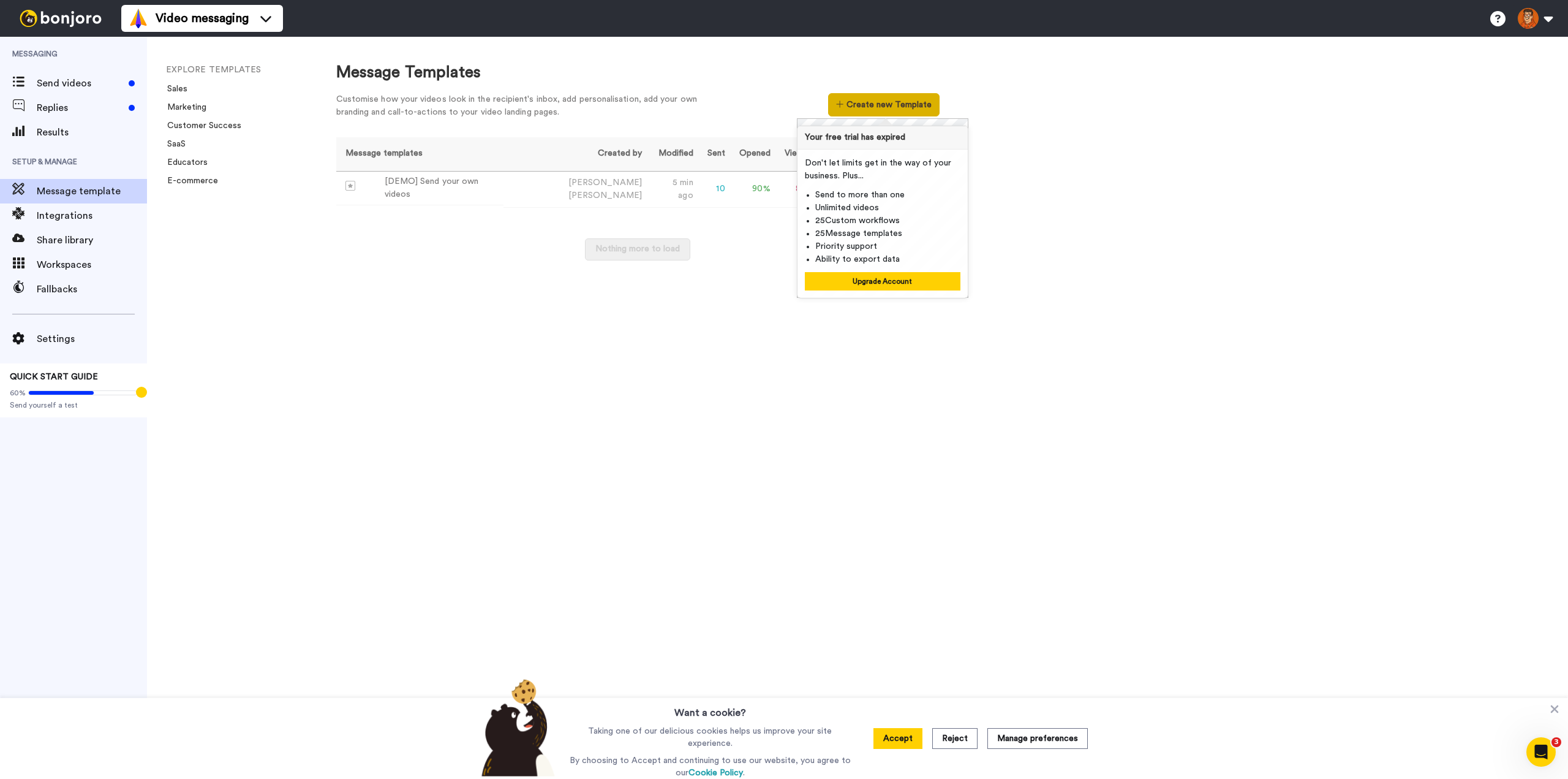
click at [879, 97] on button "Create new Template" at bounding box center [884, 104] width 111 height 23
click at [730, 265] on div "Nothing more to load" at bounding box center [638, 255] width 603 height 34
